Goal: Task Accomplishment & Management: Complete application form

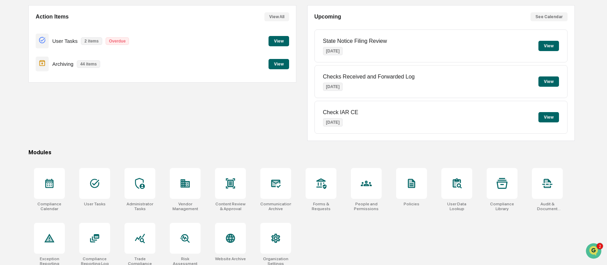
scroll to position [68, 0]
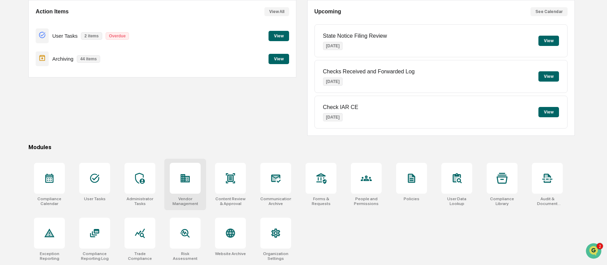
click at [199, 190] on div at bounding box center [185, 178] width 31 height 31
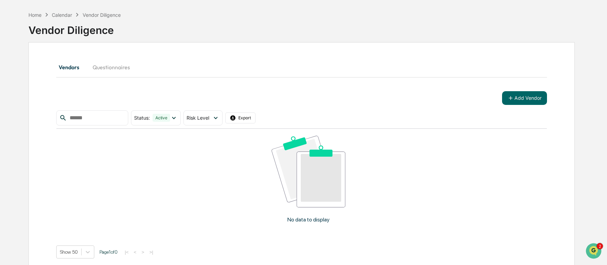
scroll to position [24, 0]
click at [524, 96] on button "Add Vendor" at bounding box center [524, 99] width 45 height 14
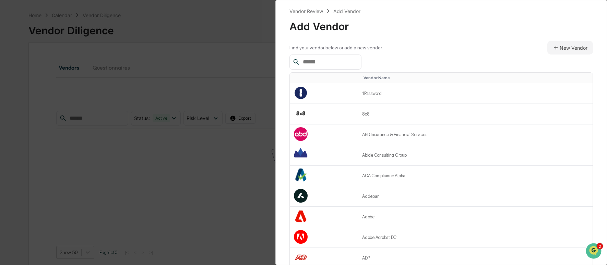
click at [325, 63] on input "text" at bounding box center [329, 62] width 58 height 9
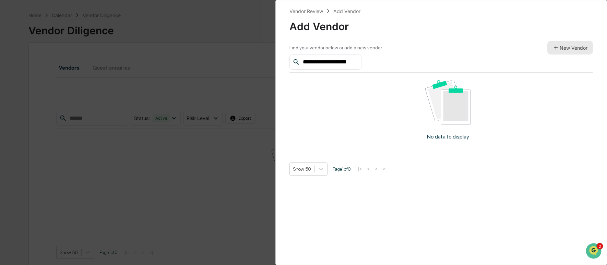
type input "**********"
click at [576, 49] on button "New Vendor" at bounding box center [571, 48] width 46 height 14
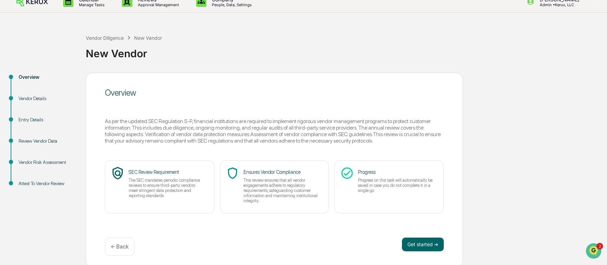
scroll to position [11, 0]
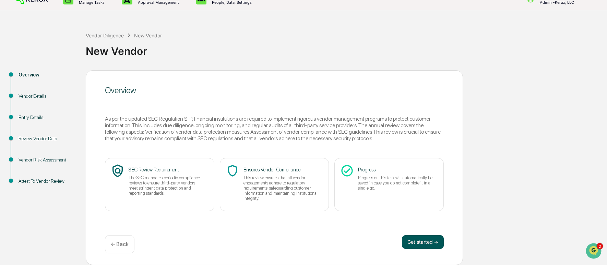
click at [436, 245] on button "Get started ➔" at bounding box center [423, 242] width 42 height 14
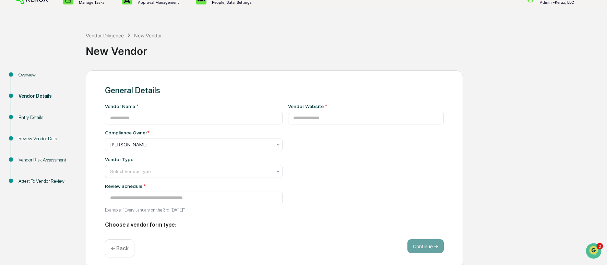
type input "**********"
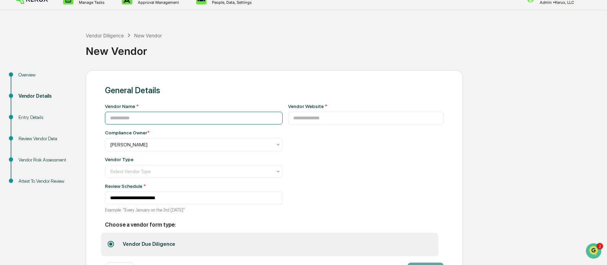
click at [195, 116] on input at bounding box center [194, 118] width 178 height 13
type input "**********"
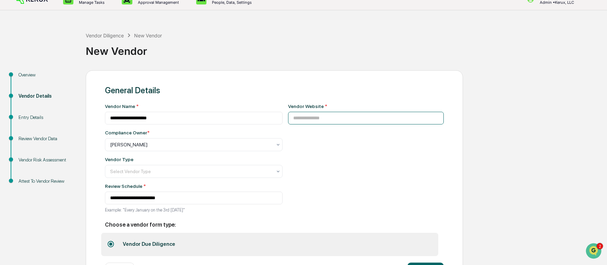
click at [353, 122] on input at bounding box center [366, 118] width 156 height 13
paste input "**********"
type input "**********"
click at [207, 148] on div at bounding box center [191, 144] width 162 height 7
click at [331, 161] on div "**********" at bounding box center [366, 161] width 156 height 114
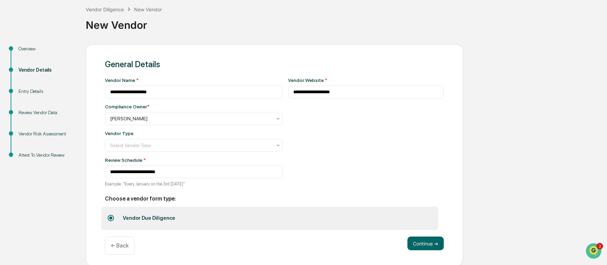
scroll to position [40, 0]
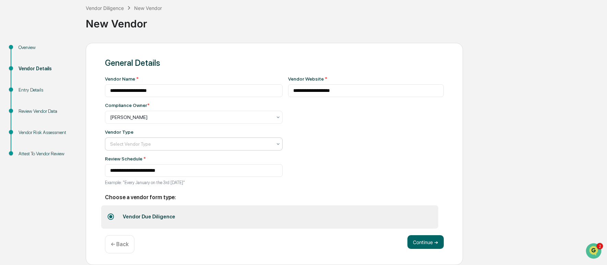
click at [220, 121] on div at bounding box center [191, 117] width 162 height 7
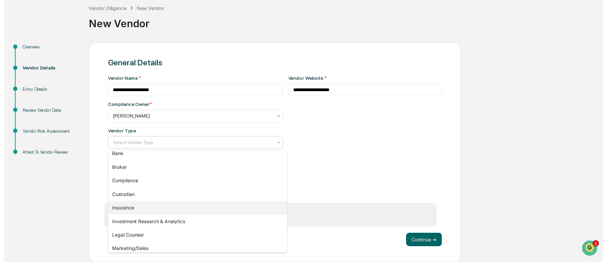
scroll to position [78, 0]
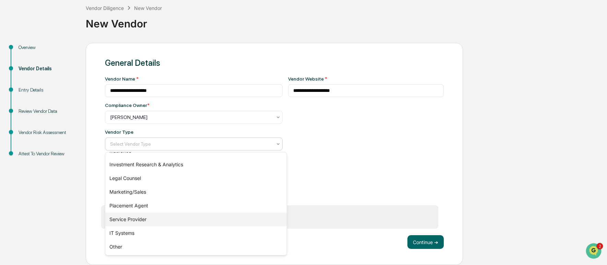
click at [172, 222] on div "Service Provider" at bounding box center [196, 220] width 182 height 14
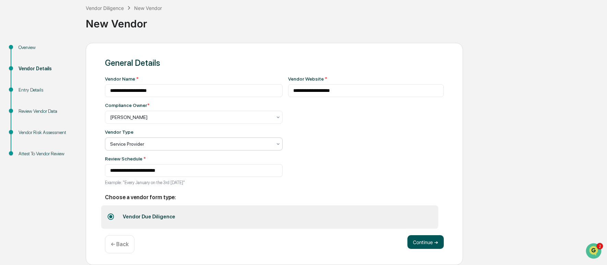
click at [425, 244] on button "Continue ➔" at bounding box center [426, 242] width 36 height 14
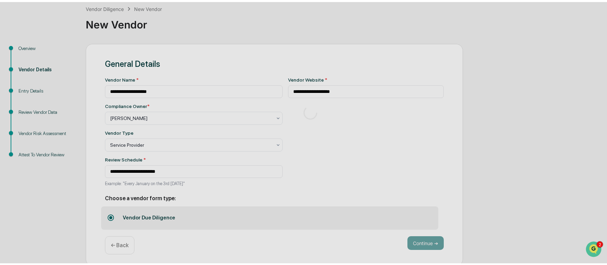
scroll to position [11, 0]
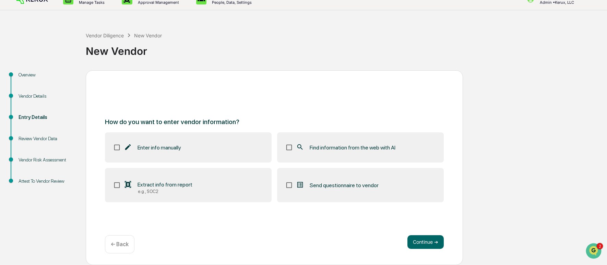
click at [337, 152] on label "Find information from the web with AI" at bounding box center [360, 147] width 167 height 30
click at [427, 247] on button "Continue ➔" at bounding box center [426, 242] width 36 height 14
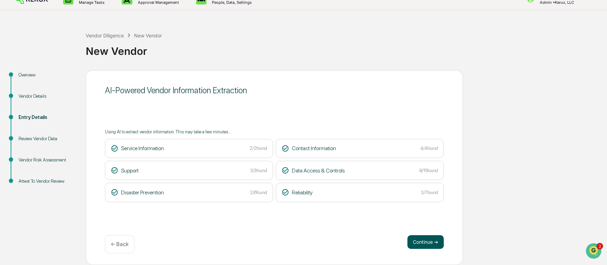
click at [423, 239] on button "Continue ➔" at bounding box center [426, 242] width 36 height 14
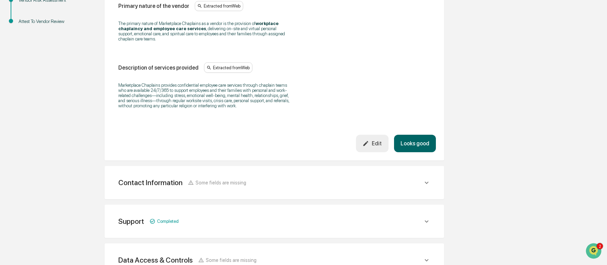
scroll to position [172, 0]
click at [406, 151] on button "Looks good" at bounding box center [415, 143] width 42 height 18
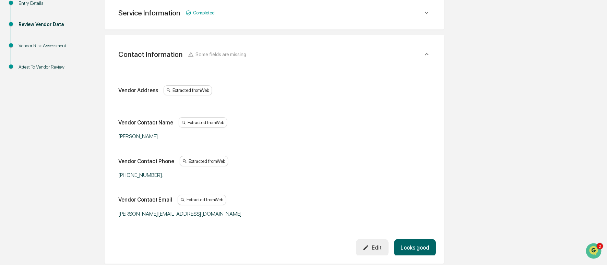
scroll to position [121, 0]
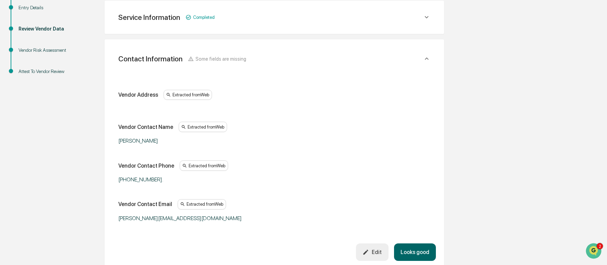
click at [414, 250] on button "Looks good" at bounding box center [415, 253] width 42 height 18
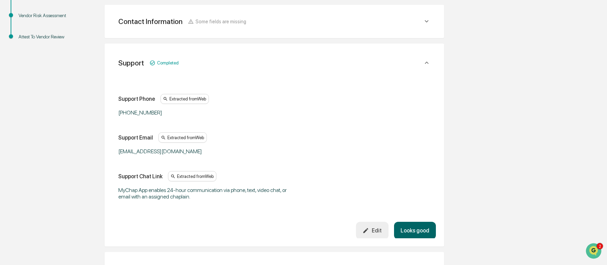
scroll to position [160, 0]
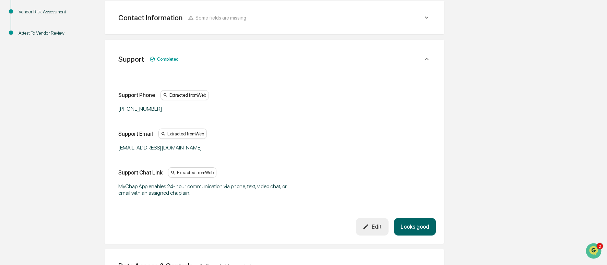
click at [428, 223] on button "Looks good" at bounding box center [415, 227] width 42 height 18
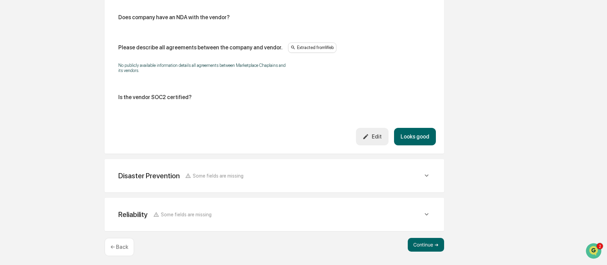
scroll to position [897, 0]
click at [372, 140] on div "Edit" at bounding box center [372, 137] width 19 height 7
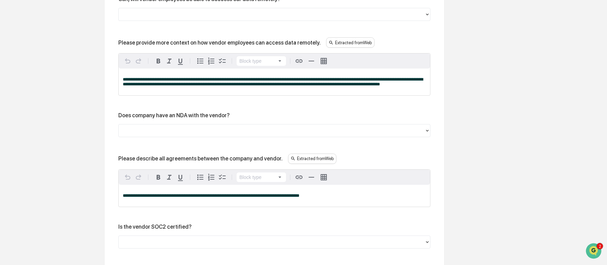
scroll to position [894, 0]
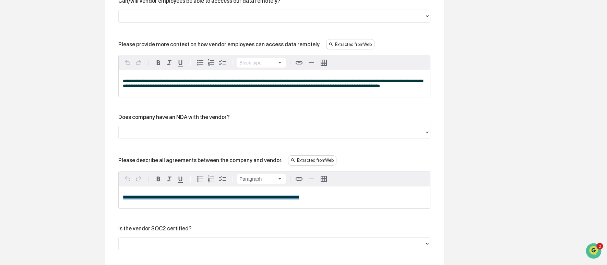
drag, startPoint x: 349, startPoint y: 215, endPoint x: 126, endPoint y: 208, distance: 223.2
click at [126, 208] on div "**********" at bounding box center [275, 198] width 312 height 22
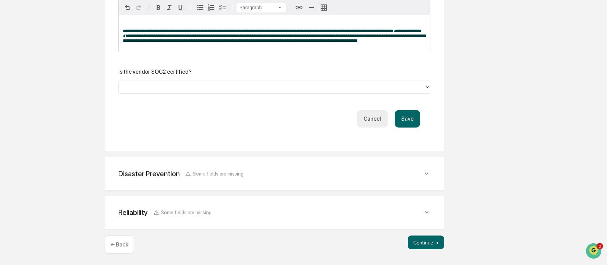
scroll to position [1158, 0]
click at [411, 123] on button "Save" at bounding box center [407, 119] width 25 height 18
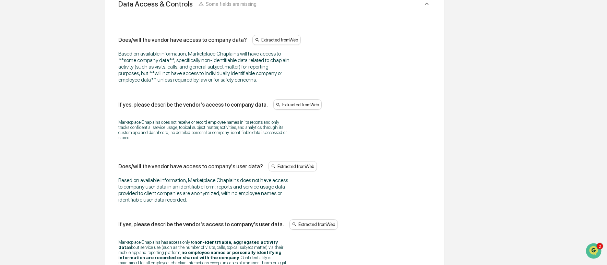
scroll to position [1074, 0]
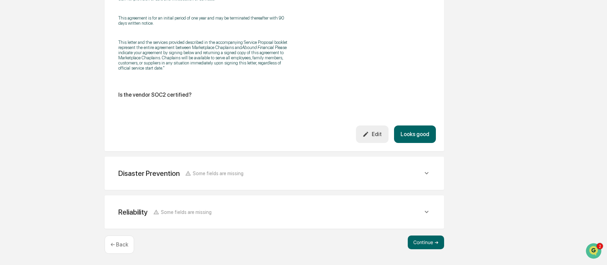
click at [416, 134] on button "Looks good" at bounding box center [415, 135] width 42 height 18
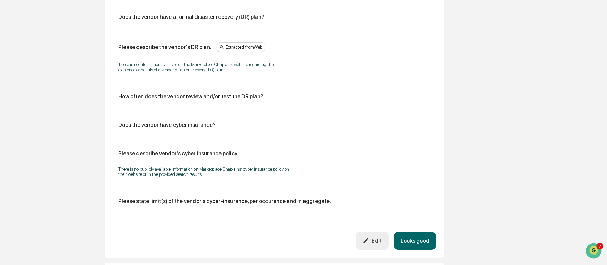
scroll to position [314, 0]
click at [424, 239] on button "Looks good" at bounding box center [415, 241] width 42 height 18
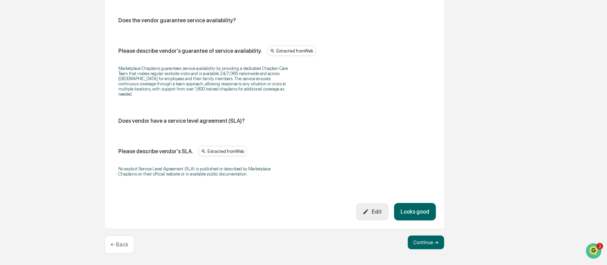
scroll to position [462, 0]
click at [415, 211] on button "Looks good" at bounding box center [415, 212] width 42 height 18
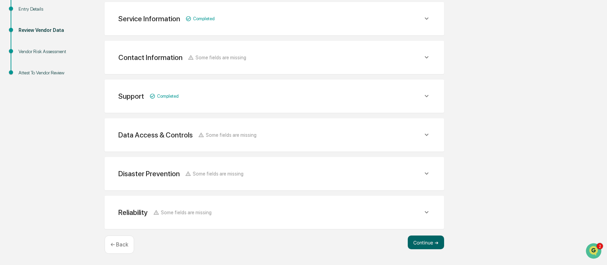
scroll to position [117, 0]
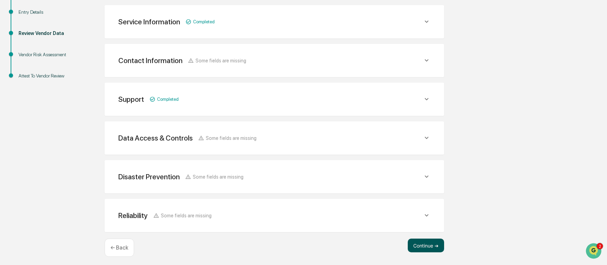
click at [428, 243] on button "Continue ➔" at bounding box center [426, 246] width 36 height 14
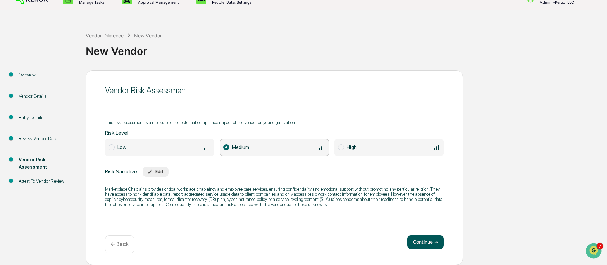
click at [424, 244] on button "Continue ➔" at bounding box center [426, 242] width 36 height 14
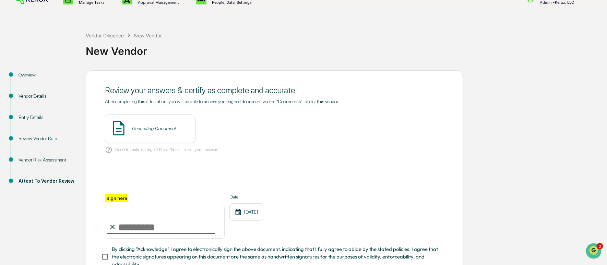
click at [156, 233] on div at bounding box center [161, 233] width 108 height 1
click at [151, 228] on input "Sign here" at bounding box center [165, 222] width 120 height 33
type input "**********"
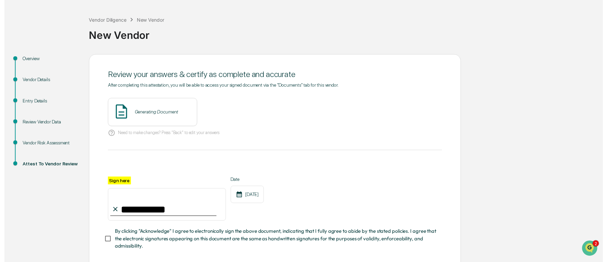
scroll to position [61, 0]
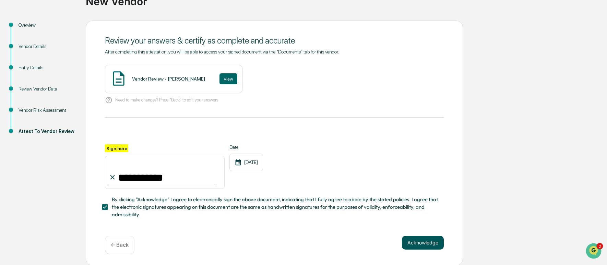
click at [436, 244] on button "Acknowledge" at bounding box center [423, 243] width 42 height 14
click at [226, 80] on button "View" at bounding box center [229, 78] width 18 height 11
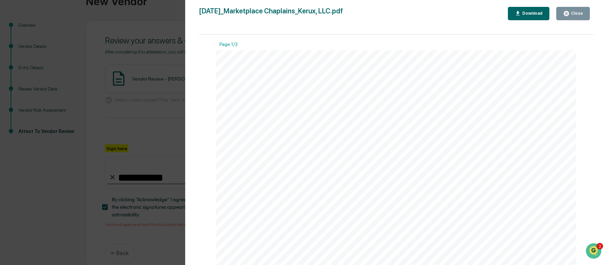
click at [582, 12] on div "Close" at bounding box center [576, 13] width 13 height 5
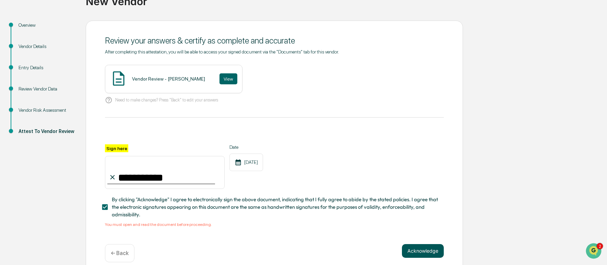
drag, startPoint x: 424, startPoint y: 250, endPoint x: 414, endPoint y: 250, distance: 9.6
click at [424, 250] on button "Acknowledge" at bounding box center [423, 251] width 42 height 14
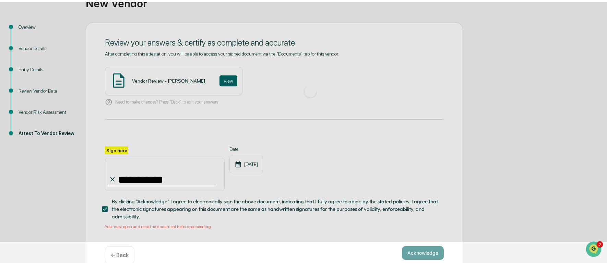
scroll to position [11, 0]
